Goal: Information Seeking & Learning: Check status

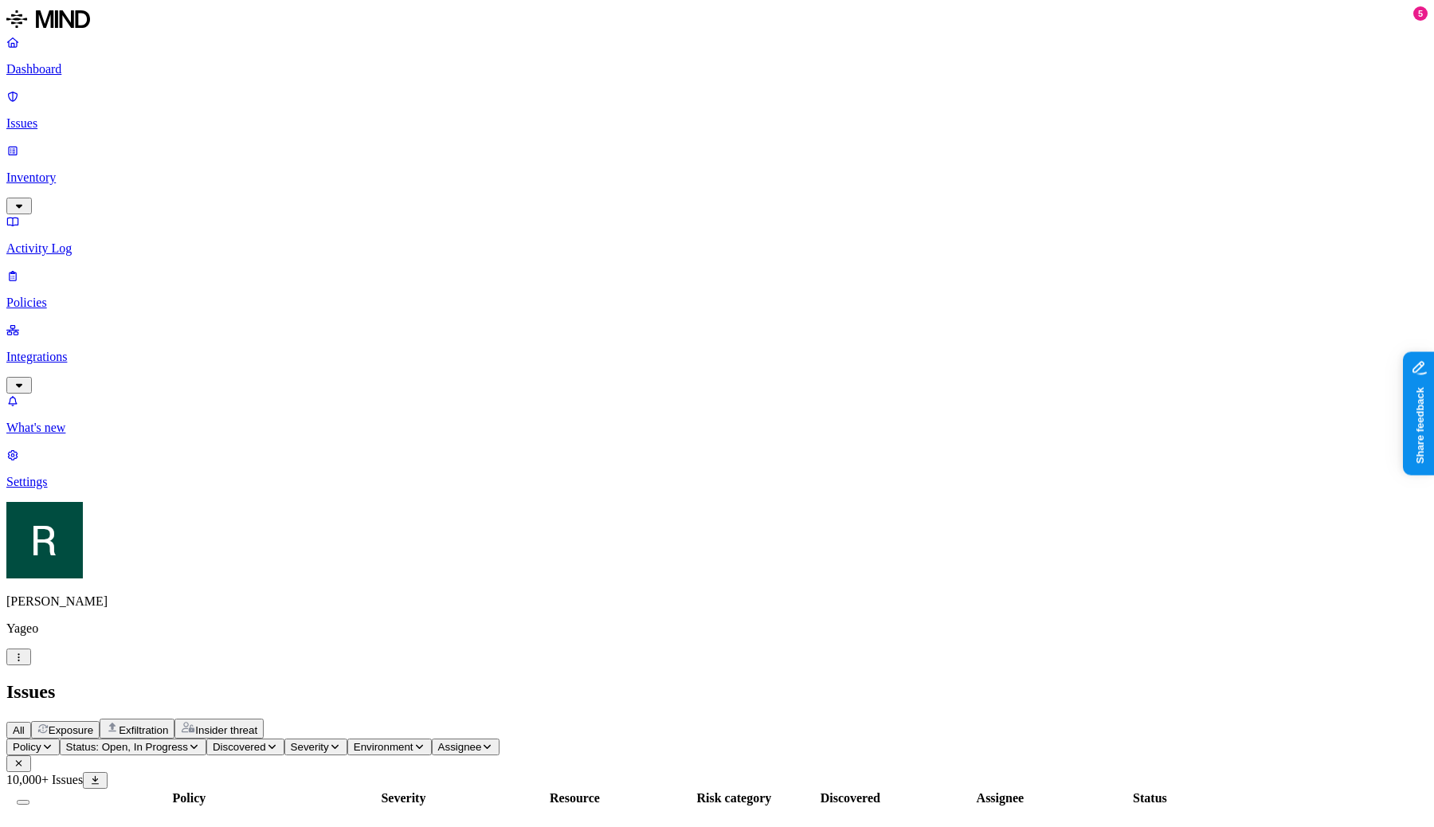
click at [338, 808] on td "‌" at bounding box center [189, 816] width 299 height 16
click at [151, 796] on html "Dashboard Issues Inventory Activity Log Policies Integrations What's new 6 Sett…" at bounding box center [717, 707] width 1434 height 1415
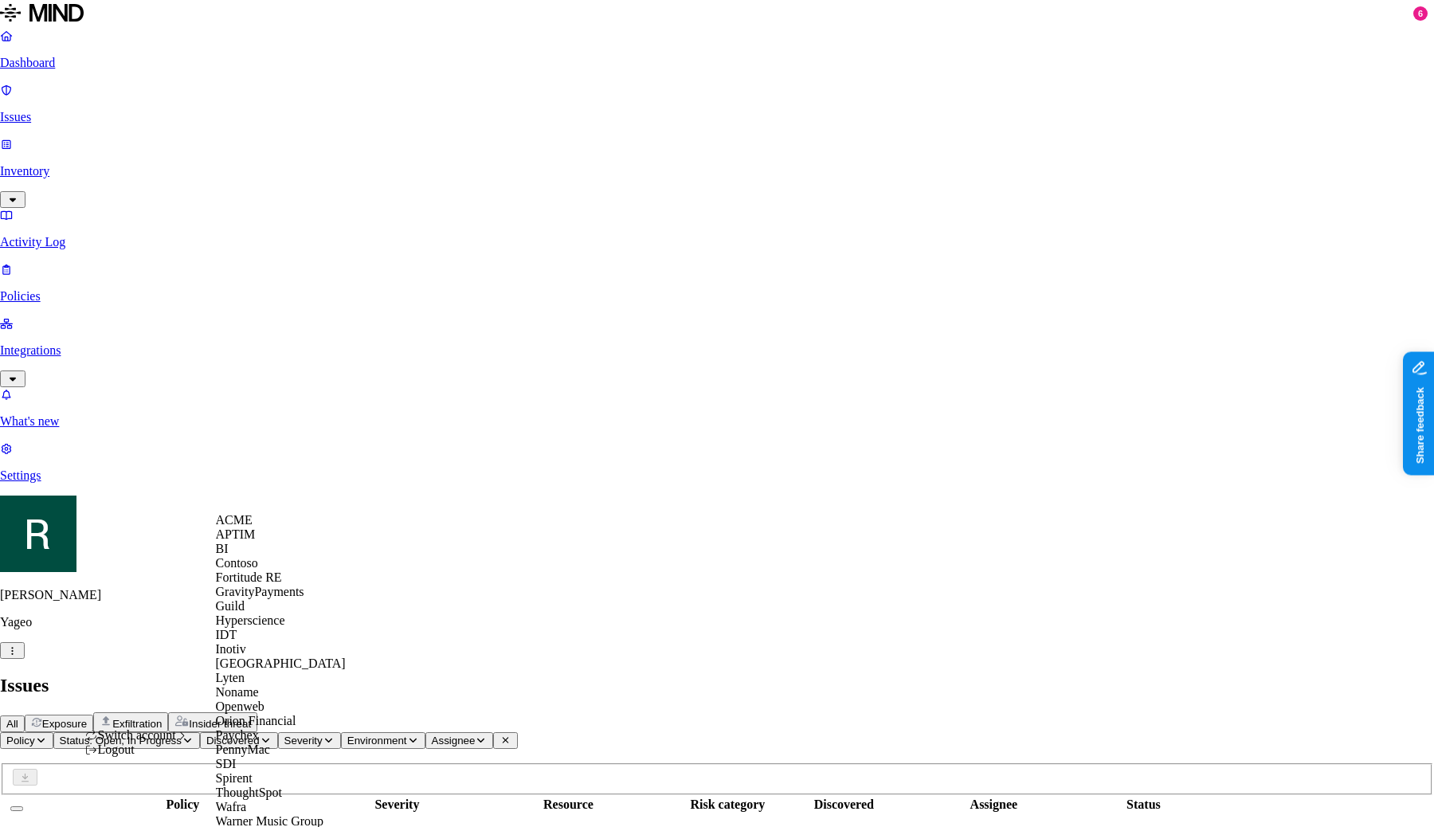
click at [278, 527] on div "ACME" at bounding box center [281, 520] width 130 height 14
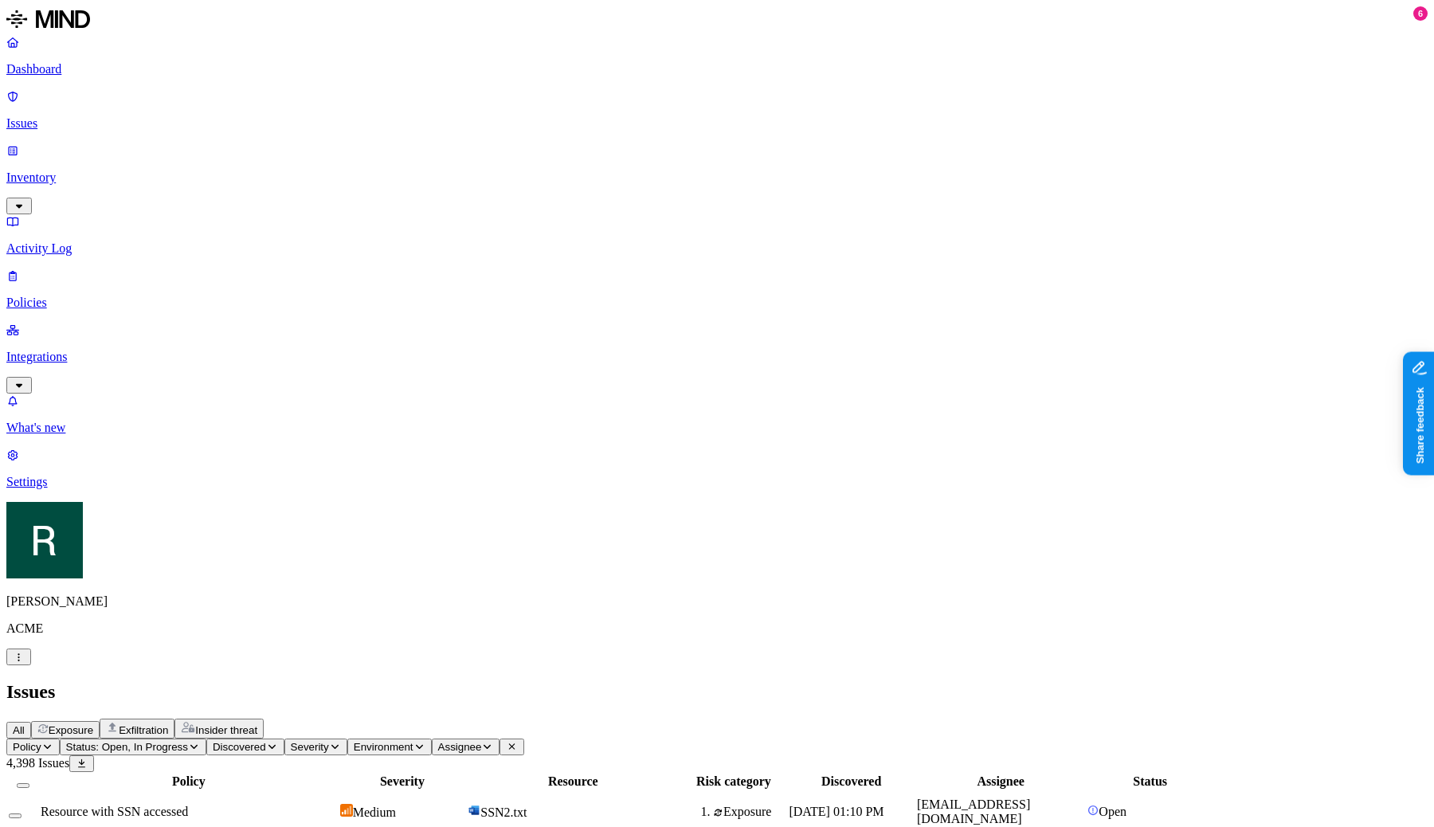
click at [188, 804] on span "Resource with SSN accessed" at bounding box center [114, 811] width 147 height 14
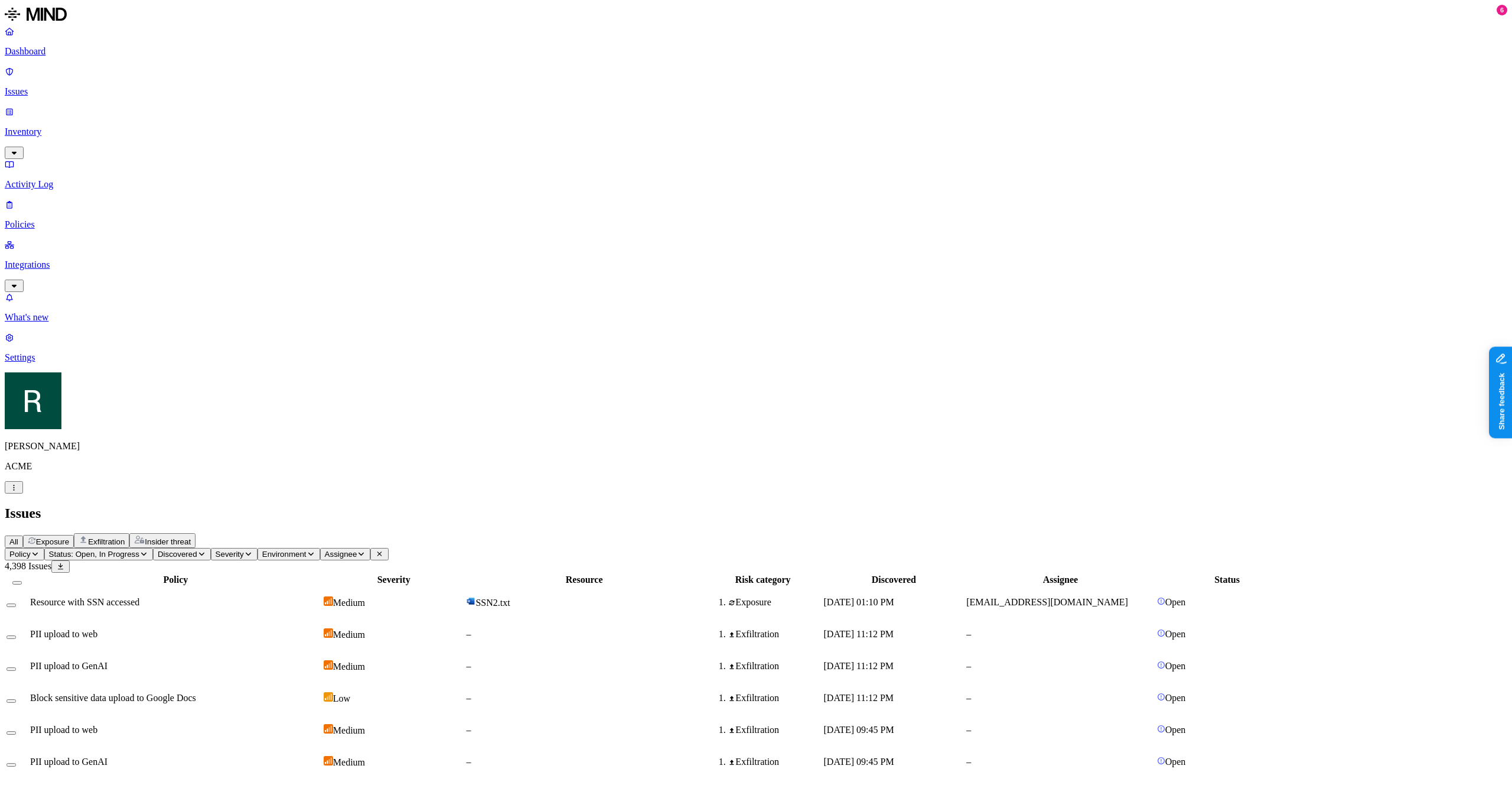
click at [95, 52] on p "Dashboard" at bounding box center [756, 51] width 1502 height 10
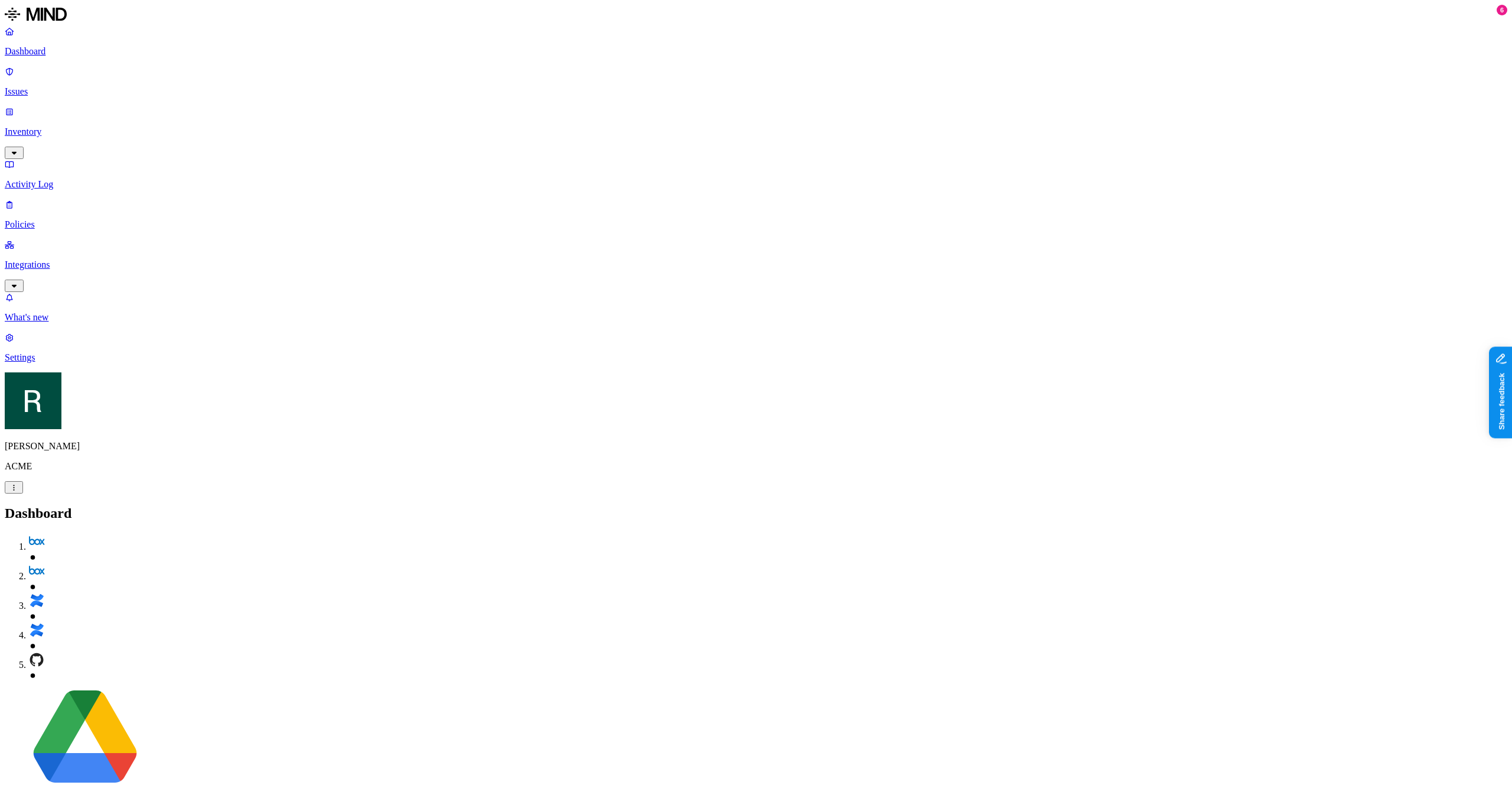
click at [112, 86] on p "Issues" at bounding box center [756, 91] width 1502 height 10
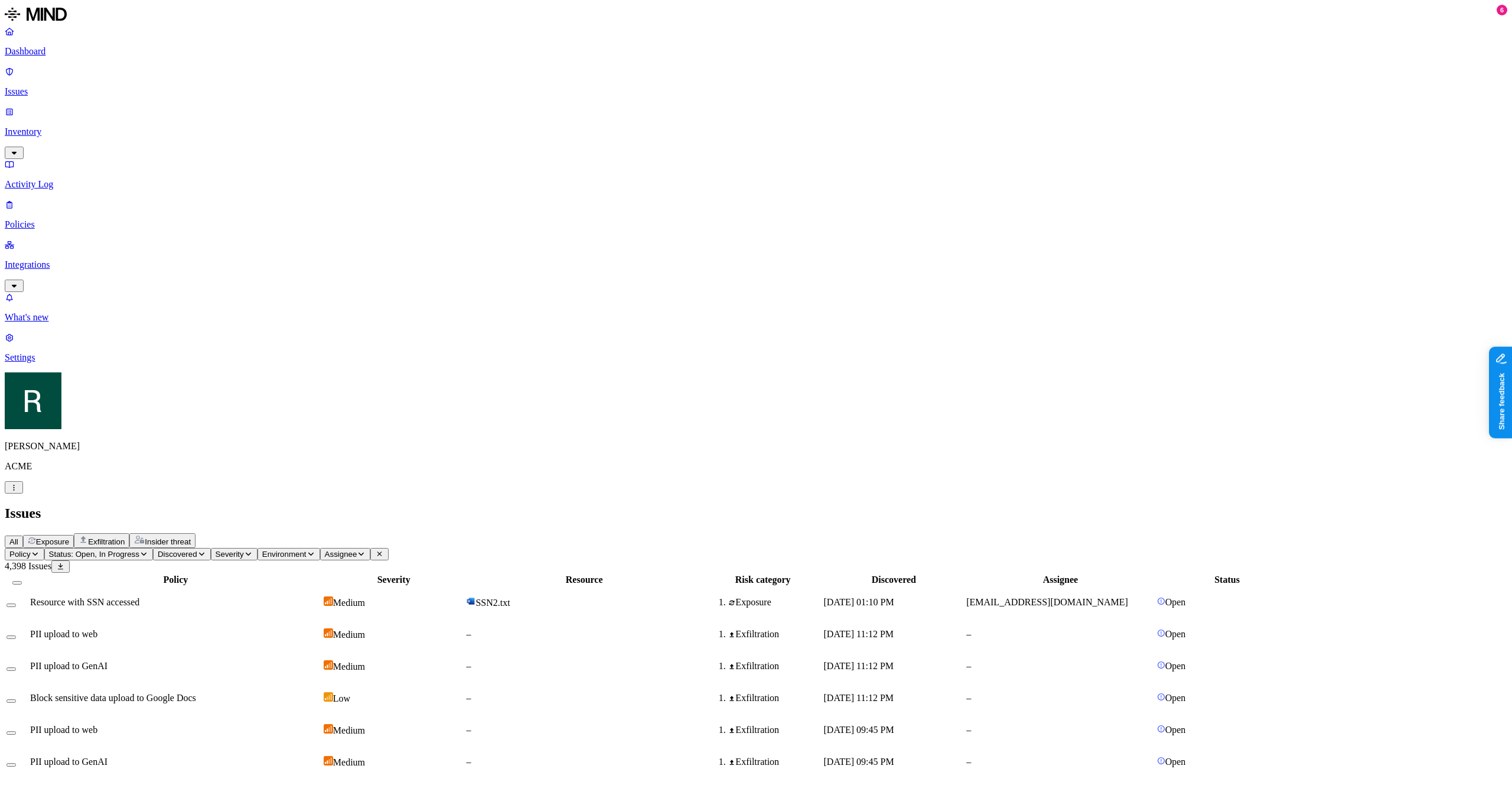
click at [197, 550] on span "Discovered" at bounding box center [177, 554] width 39 height 9
click at [341, 123] on div "Last 30 days" at bounding box center [374, 118] width 115 height 10
click at [246, 550] on span "Discovered: Last 30 days" at bounding box center [202, 554] width 88 height 9
click at [344, 89] on input "text" at bounding box center [346, 86] width 105 height 13
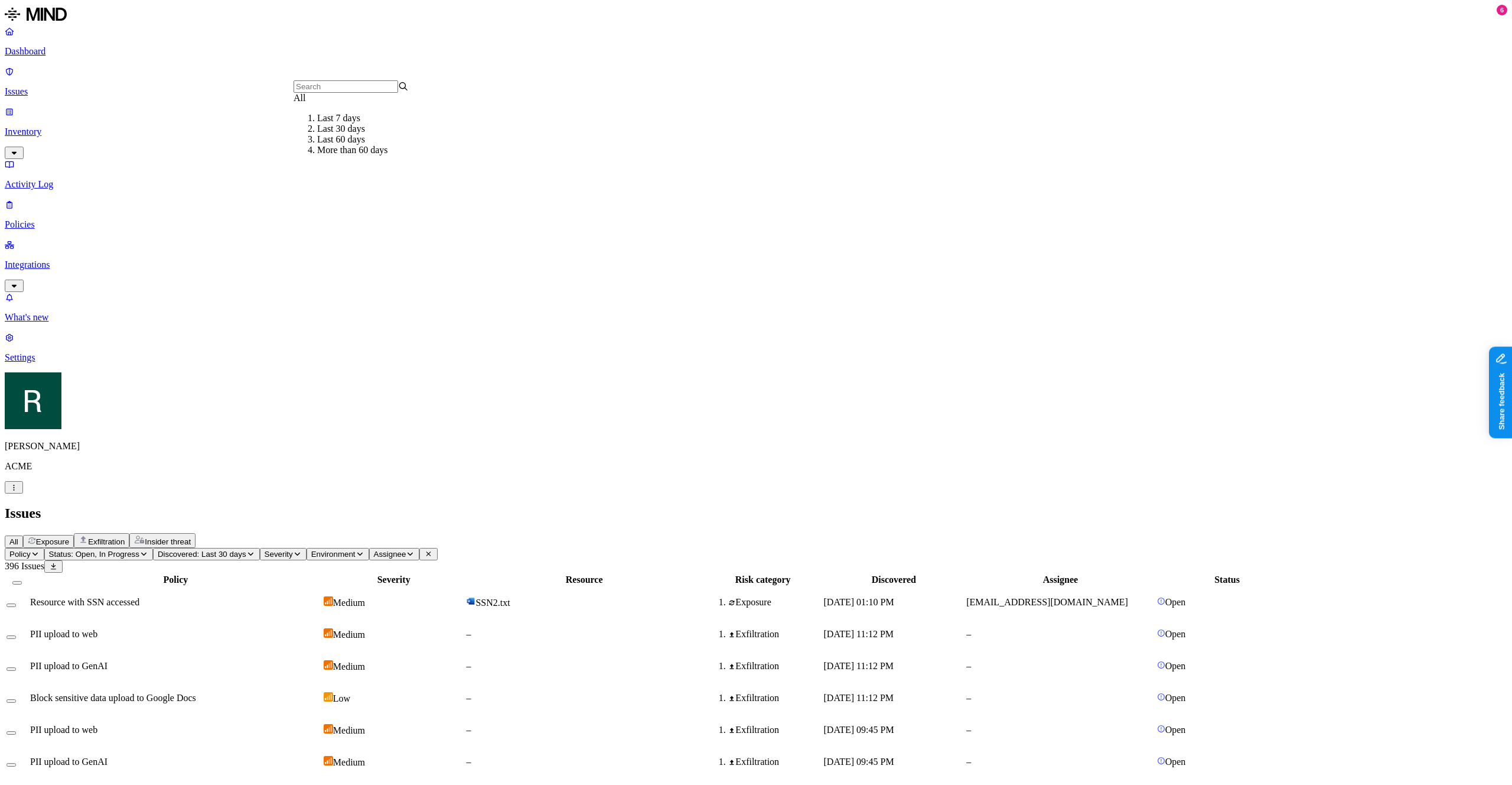
click at [333, 103] on div "All" at bounding box center [351, 98] width 115 height 10
click at [1129, 505] on h2 "Issues" at bounding box center [756, 513] width 1502 height 16
